Goal: Book appointment/travel/reservation

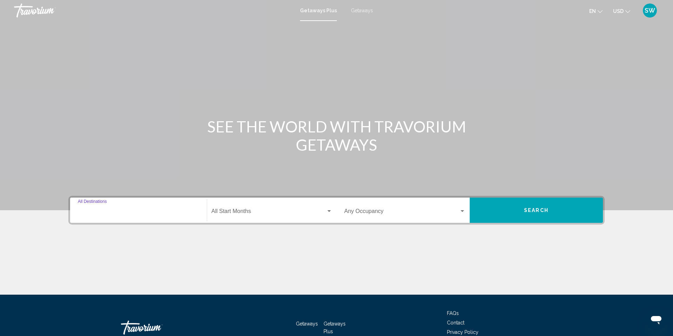
click at [180, 212] on input "Destination All Destinations" at bounding box center [138, 213] width 121 height 6
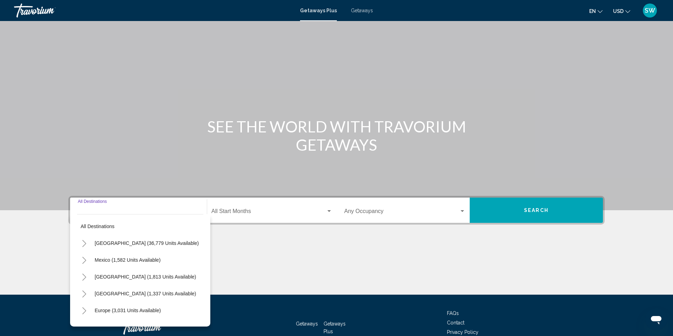
scroll to position [45, 0]
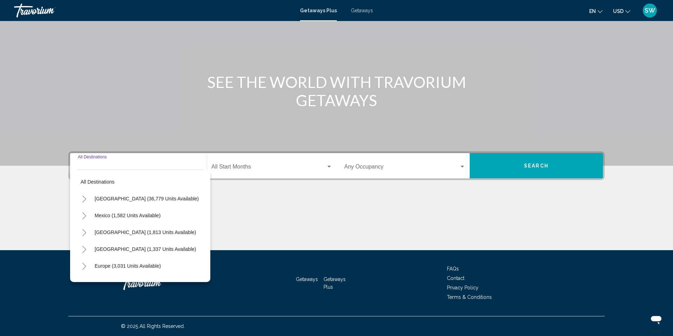
click at [86, 201] on icon "Toggle United States (36,779 units available)" at bounding box center [84, 199] width 5 height 7
click at [161, 162] on div "Destination All Destinations" at bounding box center [138, 166] width 121 height 22
click at [160, 164] on div "Destination All Destinations" at bounding box center [138, 166] width 121 height 22
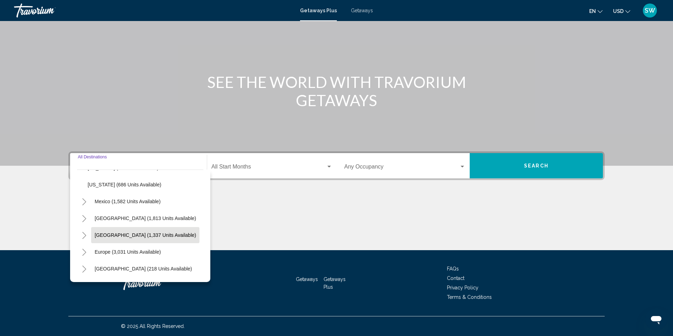
scroll to position [692, 0]
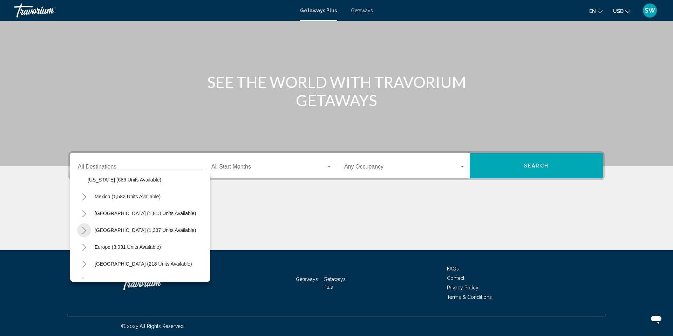
click at [85, 230] on icon "Toggle Caribbean & Atlantic Islands (1,337 units available)" at bounding box center [84, 230] width 5 height 7
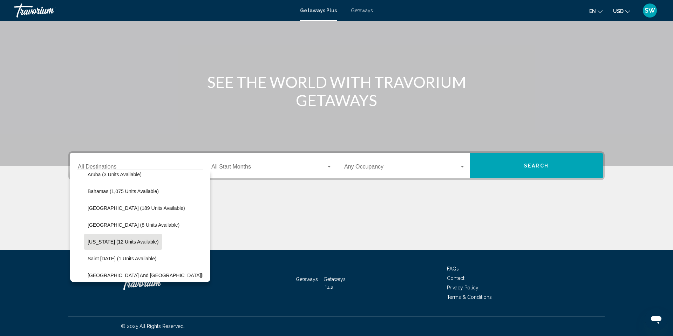
scroll to position [765, 0]
click at [95, 239] on span "[US_STATE] (12 units available)" at bounding box center [123, 241] width 71 height 6
type input "**********"
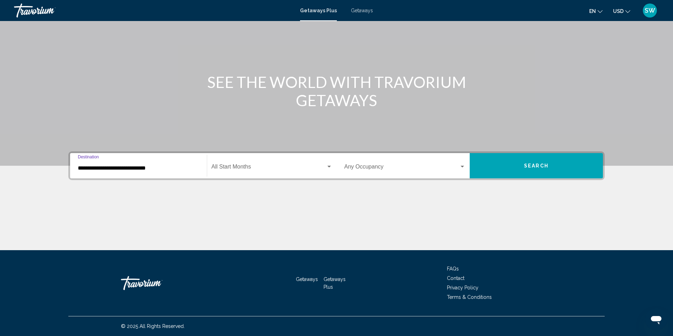
click at [549, 170] on button "Search" at bounding box center [536, 165] width 133 height 25
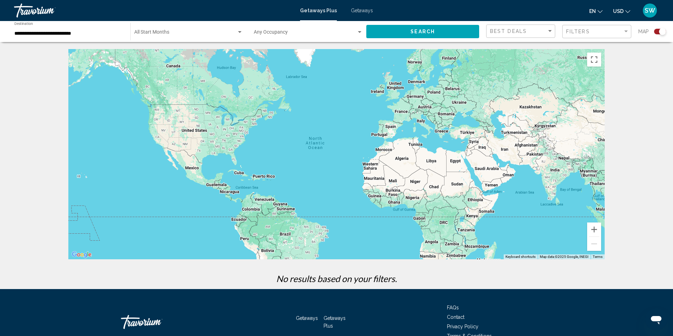
click at [664, 31] on div "Search widget" at bounding box center [662, 31] width 7 height 7
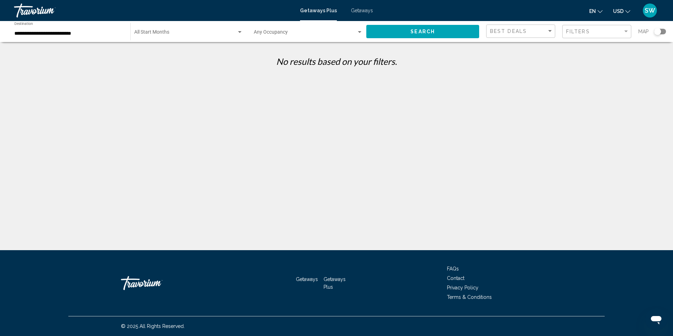
click at [95, 30] on div "**********" at bounding box center [68, 31] width 109 height 19
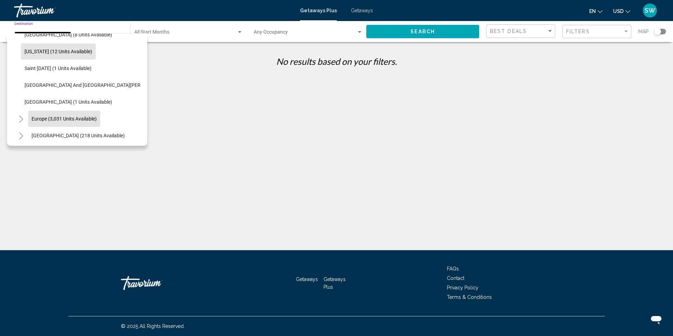
scroll to position [146, 0]
click at [81, 106] on button "[GEOGRAPHIC_DATA] (1 units available)" at bounding box center [68, 102] width 95 height 16
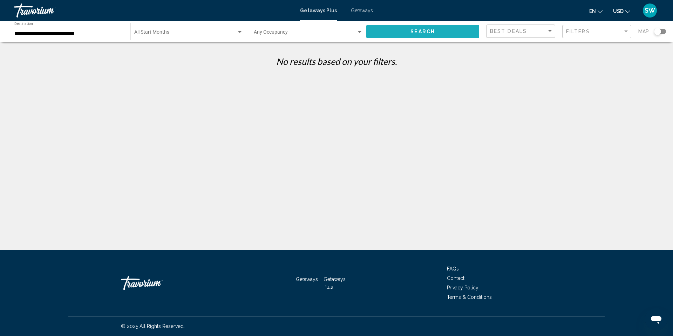
click at [408, 34] on button "Search" at bounding box center [422, 31] width 113 height 13
click at [92, 32] on input "**********" at bounding box center [68, 34] width 109 height 6
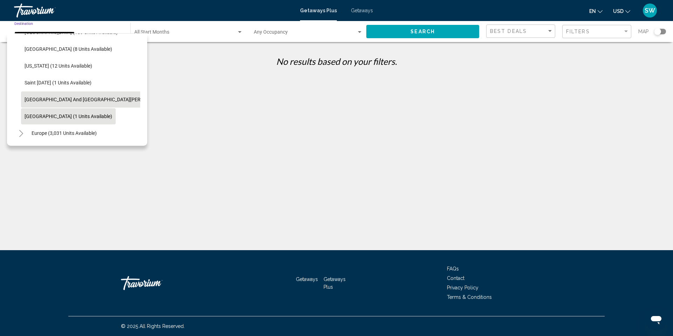
scroll to position [139, 0]
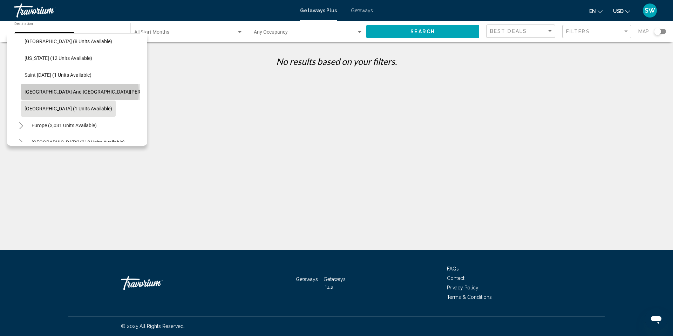
click at [80, 92] on span "[GEOGRAPHIC_DATA] and [GEOGRAPHIC_DATA][PERSON_NAME] (48 units available)" at bounding box center [118, 92] width 186 height 6
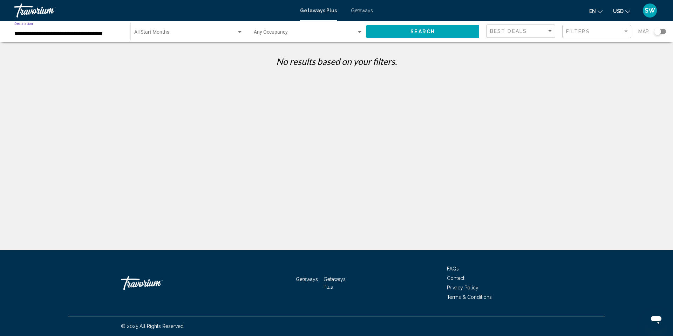
click at [446, 28] on button "Search" at bounding box center [422, 31] width 113 height 13
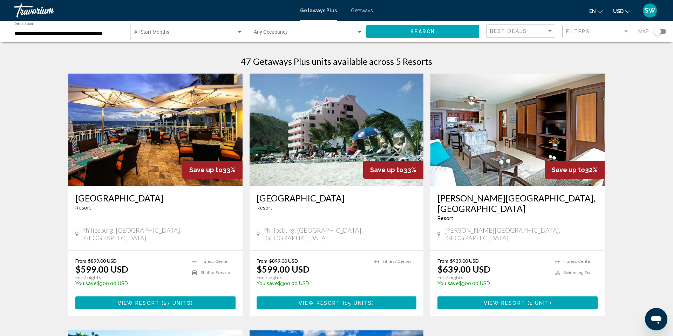
click at [72, 31] on input "**********" at bounding box center [68, 34] width 109 height 6
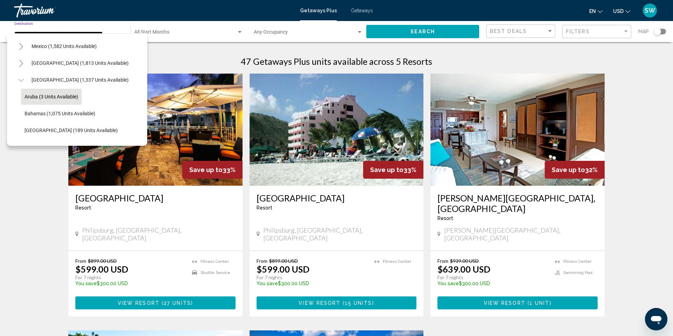
scroll to position [30, 0]
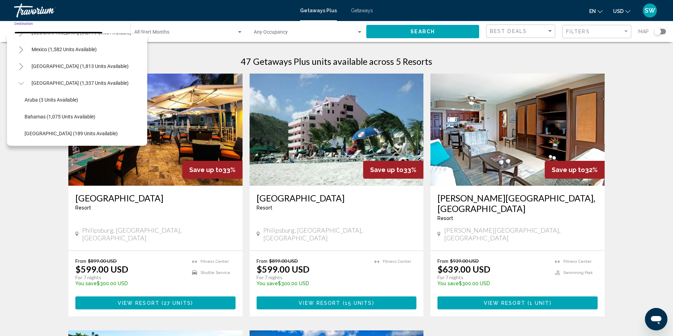
click at [21, 85] on icon "Toggle Caribbean & Atlantic Islands (1,337 units available)" at bounding box center [21, 83] width 5 height 7
click at [26, 65] on button "Toggle Canada (1,813 units available)" at bounding box center [21, 66] width 14 height 14
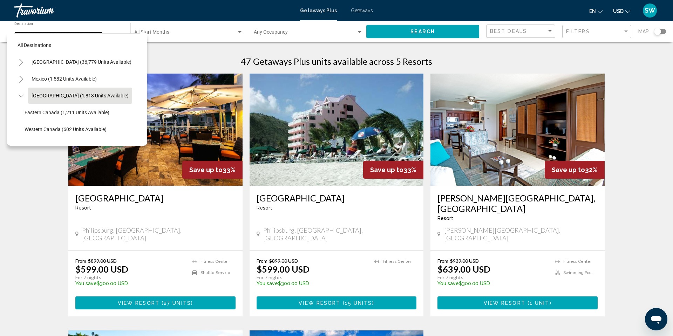
scroll to position [0, 0]
click at [21, 61] on icon "Toggle United States (36,779 units available)" at bounding box center [21, 62] width 5 height 7
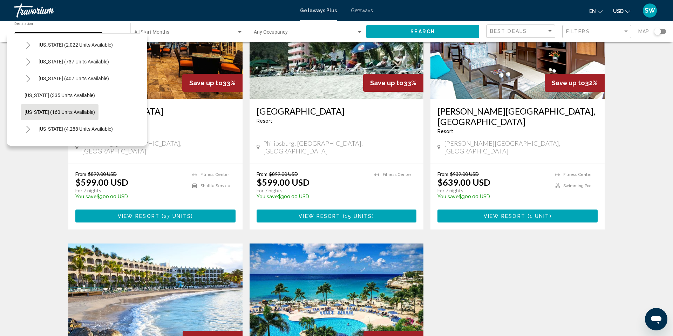
scroll to position [569, 0]
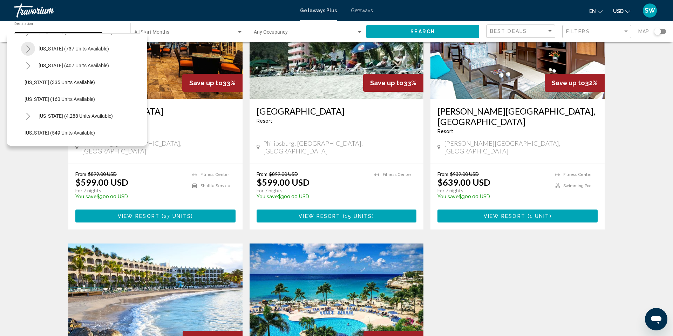
click at [28, 49] on icon "Toggle Tennessee (737 units available)" at bounding box center [28, 49] width 5 height 7
click at [66, 67] on span "Gatlinburg/Pigeon Forge (595 units available)" at bounding box center [82, 66] width 100 height 6
type input "**********"
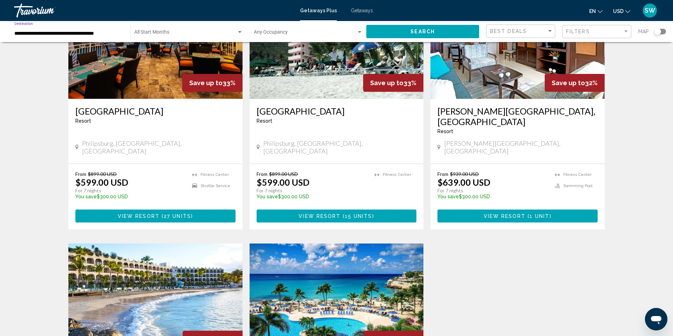
click at [448, 34] on button "Search" at bounding box center [422, 31] width 113 height 13
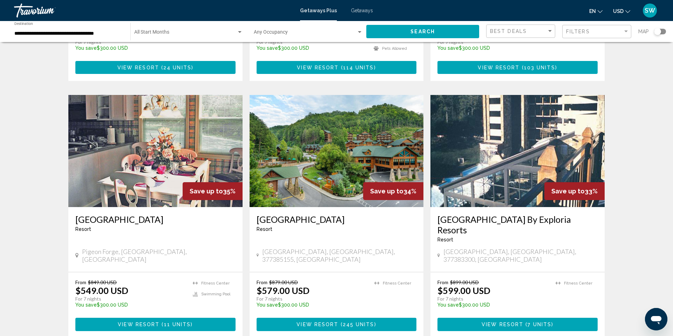
scroll to position [282, 0]
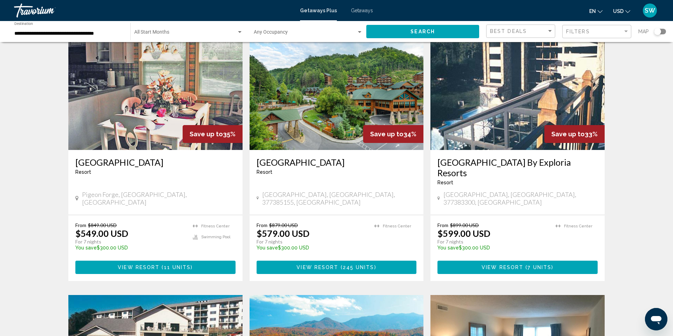
click at [300, 265] on span "View Resort" at bounding box center [318, 268] width 42 height 6
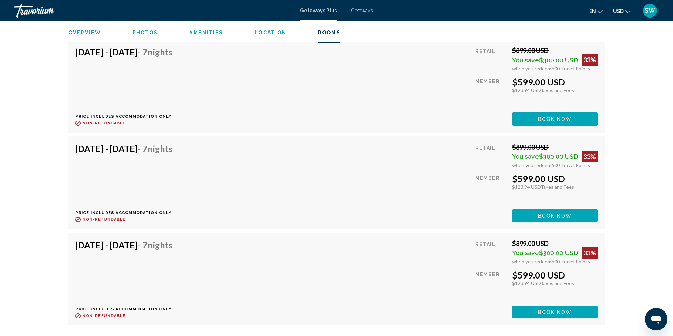
scroll to position [2810, 0]
